Goal: Task Accomplishment & Management: Manage account settings

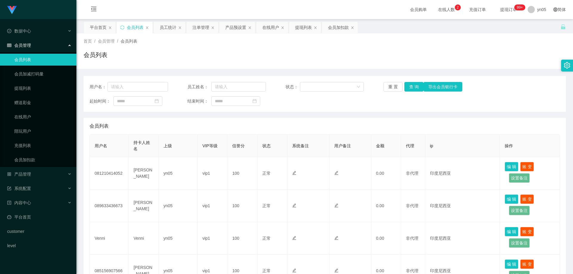
scroll to position [90, 0]
click at [28, 176] on span "产品管理" at bounding box center [19, 174] width 24 height 5
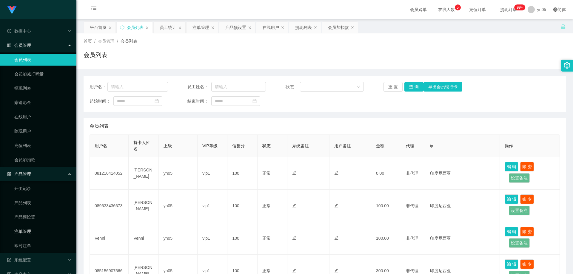
click at [30, 236] on link "注单管理" at bounding box center [42, 232] width 57 height 12
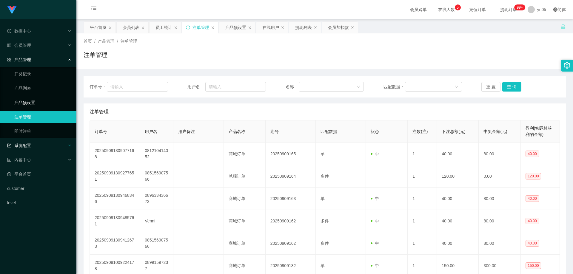
drag, startPoint x: 34, startPoint y: 103, endPoint x: 64, endPoint y: 151, distance: 56.7
click at [34, 103] on link "产品预设置" at bounding box center [42, 103] width 57 height 12
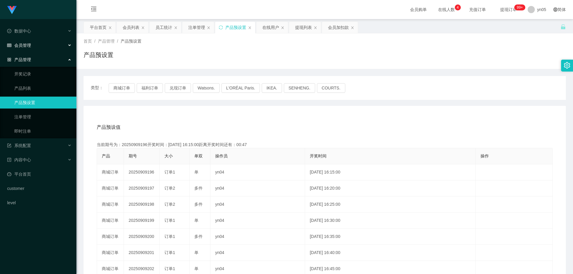
click at [32, 44] on div "会员管理" at bounding box center [38, 45] width 76 height 12
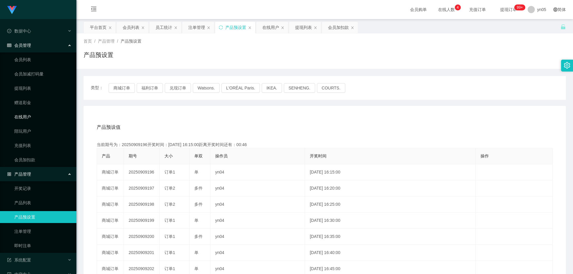
click at [30, 115] on link "在线用户" at bounding box center [42, 117] width 57 height 12
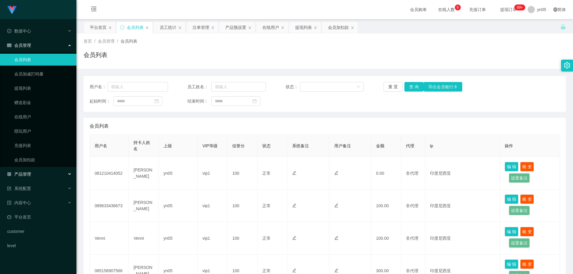
click at [31, 172] on span "产品管理" at bounding box center [19, 174] width 24 height 5
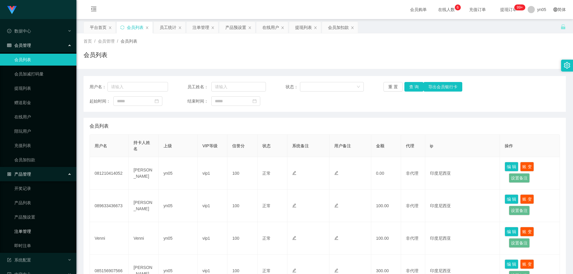
click at [28, 230] on link "注单管理" at bounding box center [42, 232] width 57 height 12
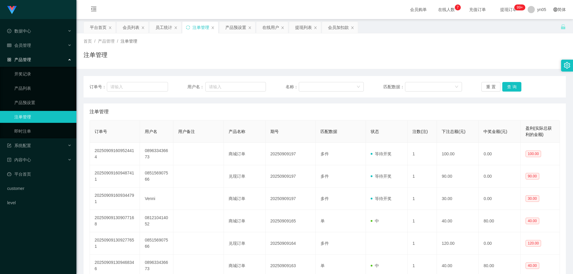
click at [33, 48] on div "会员管理" at bounding box center [38, 45] width 76 height 12
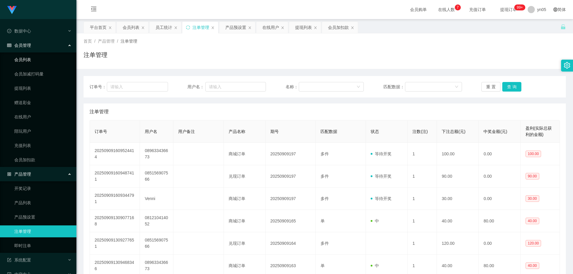
click at [31, 61] on link "会员列表" at bounding box center [42, 60] width 57 height 12
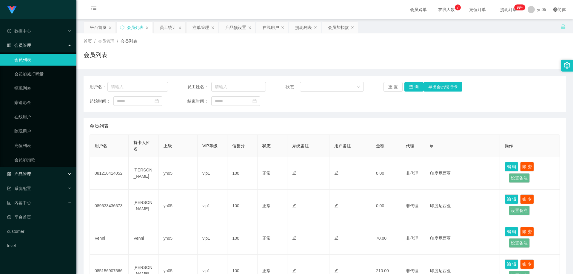
click at [26, 177] on div "产品管理" at bounding box center [38, 174] width 76 height 12
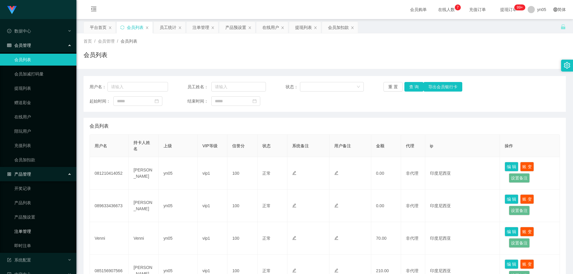
click at [30, 230] on link "注单管理" at bounding box center [42, 232] width 57 height 12
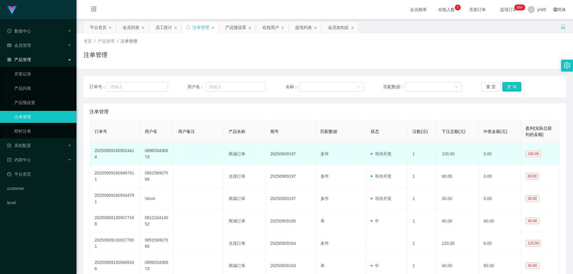
click at [156, 150] on td "089633436673" at bounding box center [156, 154] width 33 height 22
copy td "089633436673"
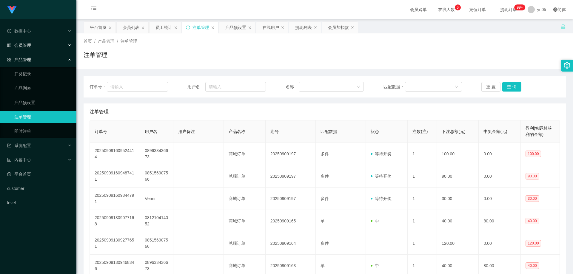
click at [30, 45] on span "会员管理" at bounding box center [19, 45] width 24 height 5
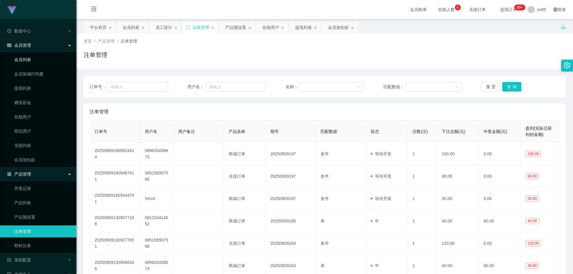
click at [28, 62] on link "会员列表" at bounding box center [42, 60] width 57 height 12
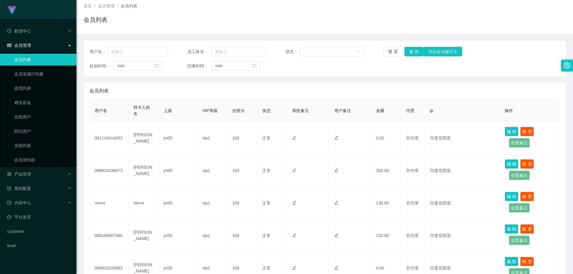
scroll to position [60, 0]
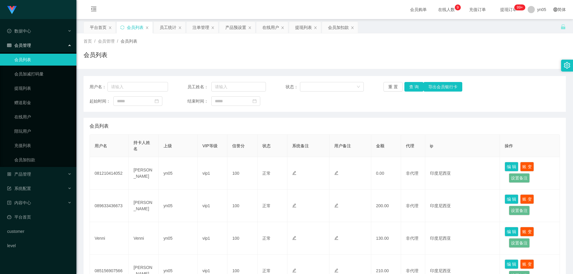
scroll to position [60, 0]
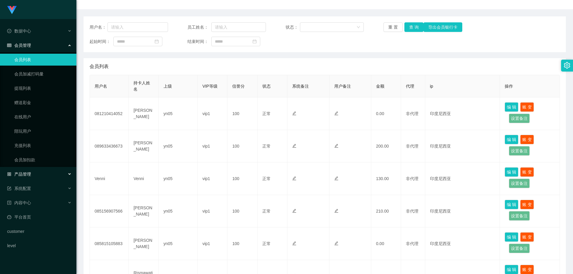
click at [26, 173] on span "产品管理" at bounding box center [19, 174] width 24 height 5
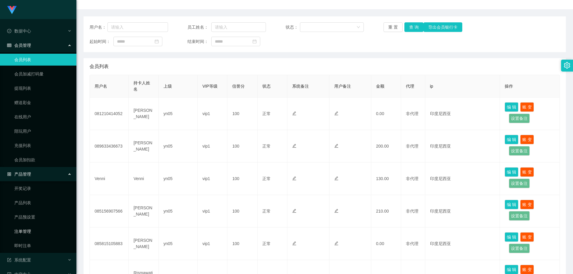
click at [29, 233] on link "注单管理" at bounding box center [42, 232] width 57 height 12
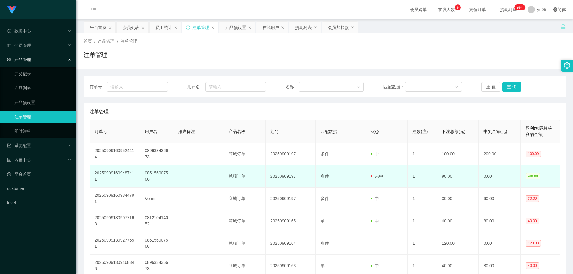
click at [157, 175] on td "085156907566" at bounding box center [156, 176] width 33 height 22
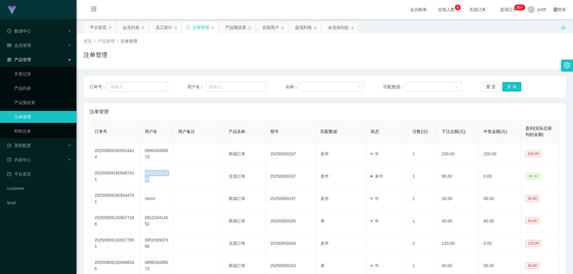
copy td "085156907566"
click at [23, 46] on span "会员管理" at bounding box center [19, 45] width 24 height 5
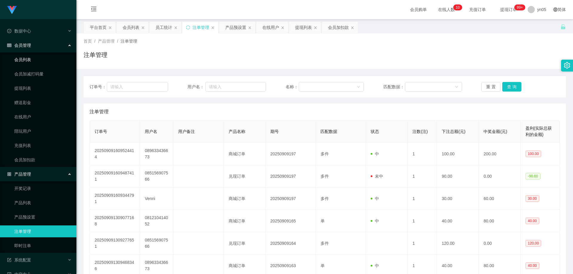
click at [26, 56] on link "会员列表" at bounding box center [42, 60] width 57 height 12
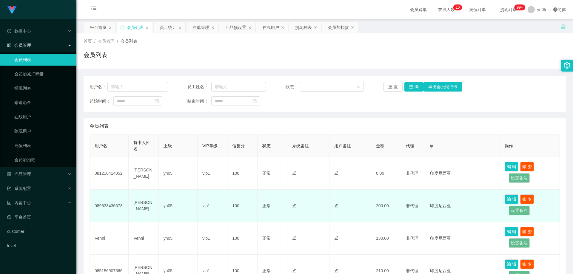
scroll to position [119, 0]
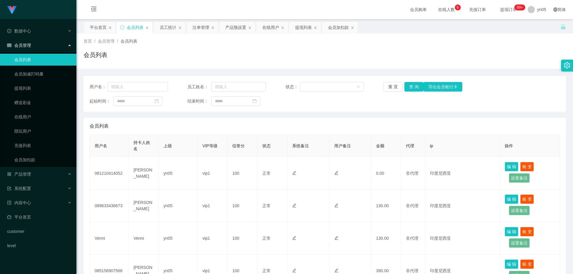
scroll to position [30, 0]
click at [27, 87] on link "提现列表" at bounding box center [42, 88] width 57 height 12
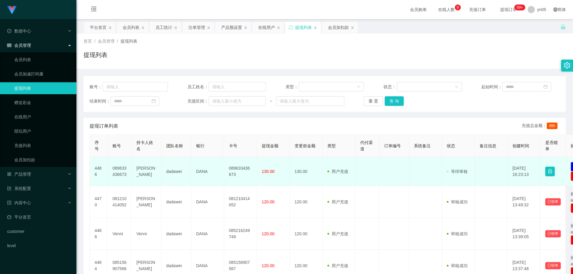
click at [122, 173] on td "089633436673" at bounding box center [120, 171] width 24 height 29
drag, startPoint x: 122, startPoint y: 173, endPoint x: 117, endPoint y: 176, distance: 5.6
click at [122, 173] on td "089633436673" at bounding box center [120, 171] width 24 height 29
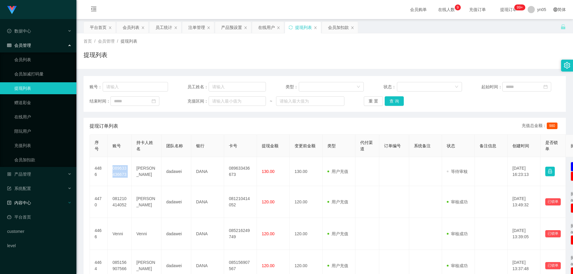
copy td "089633436673"
click at [47, 59] on link "会员列表" at bounding box center [42, 60] width 57 height 12
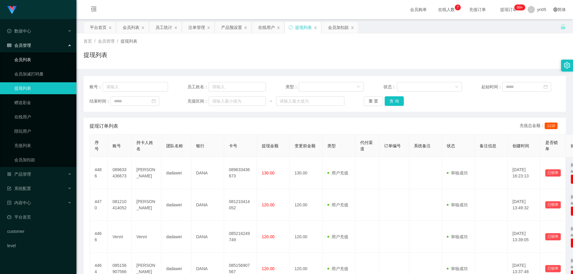
click at [31, 61] on link "会员列表" at bounding box center [42, 60] width 57 height 12
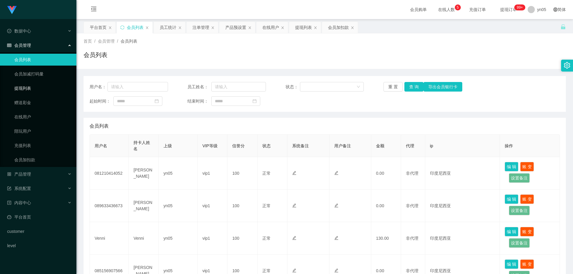
drag, startPoint x: 33, startPoint y: 91, endPoint x: 37, endPoint y: 90, distance: 4.7
click at [33, 91] on link "提现列表" at bounding box center [42, 88] width 57 height 12
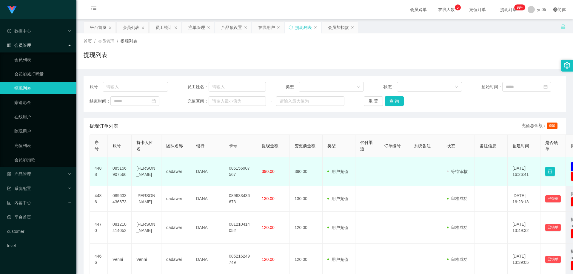
click at [120, 173] on td "085156907566" at bounding box center [120, 171] width 24 height 29
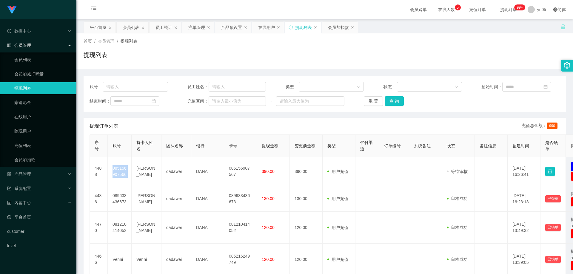
copy td "085156907566"
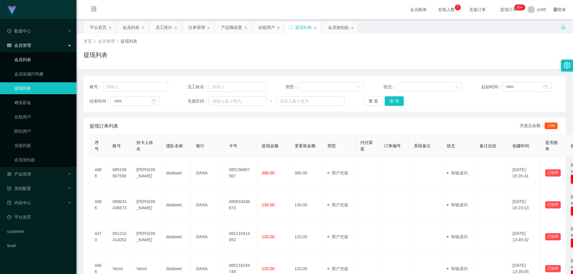
click at [28, 63] on link "会员列表" at bounding box center [42, 60] width 57 height 12
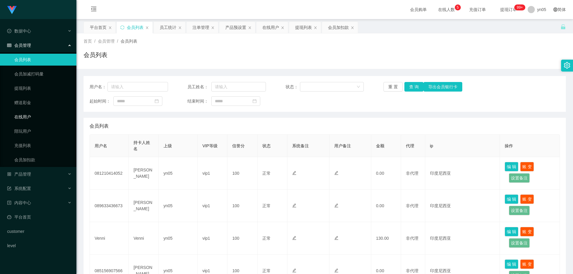
click at [26, 117] on link "在线用户" at bounding box center [42, 117] width 57 height 12
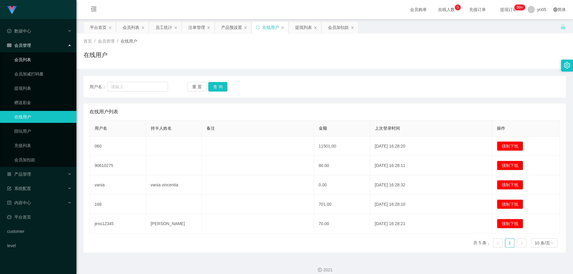
click at [33, 60] on link "会员列表" at bounding box center [42, 60] width 57 height 12
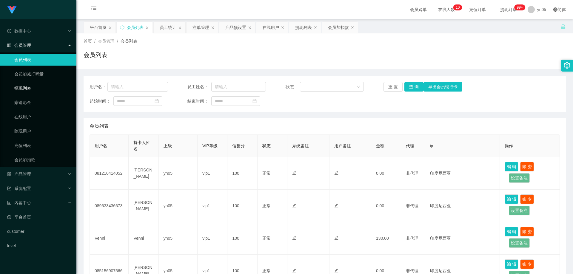
click at [29, 90] on link "提现列表" at bounding box center [42, 88] width 57 height 12
click at [33, 89] on link "提现列表" at bounding box center [42, 88] width 57 height 12
